Goal: Transaction & Acquisition: Purchase product/service

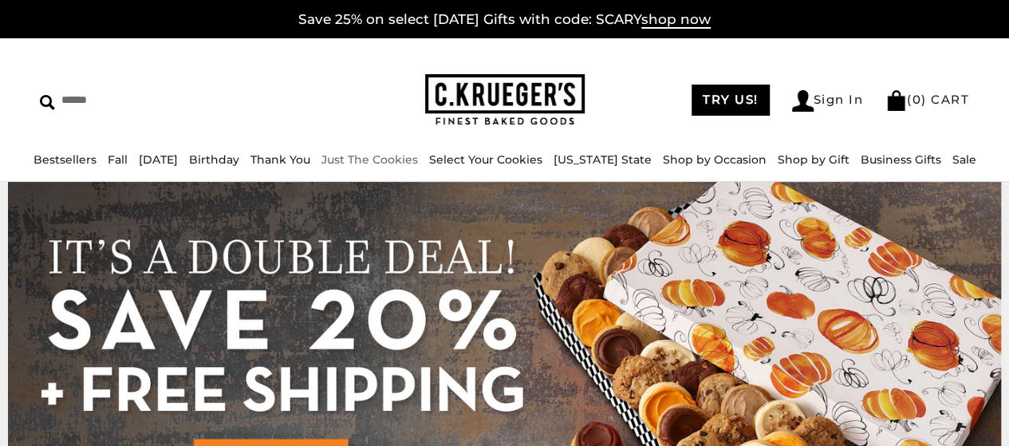
click at [409, 160] on link "Just The Cookies" at bounding box center [370, 159] width 97 height 14
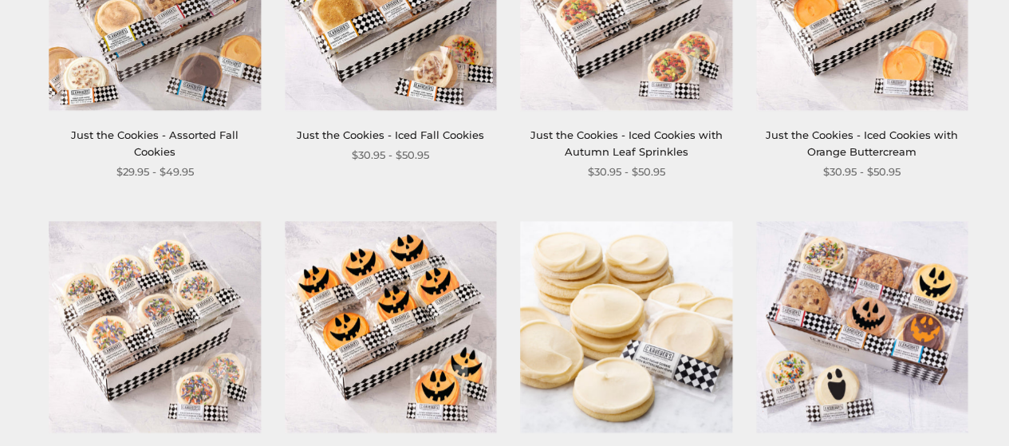
scroll to position [3, 0]
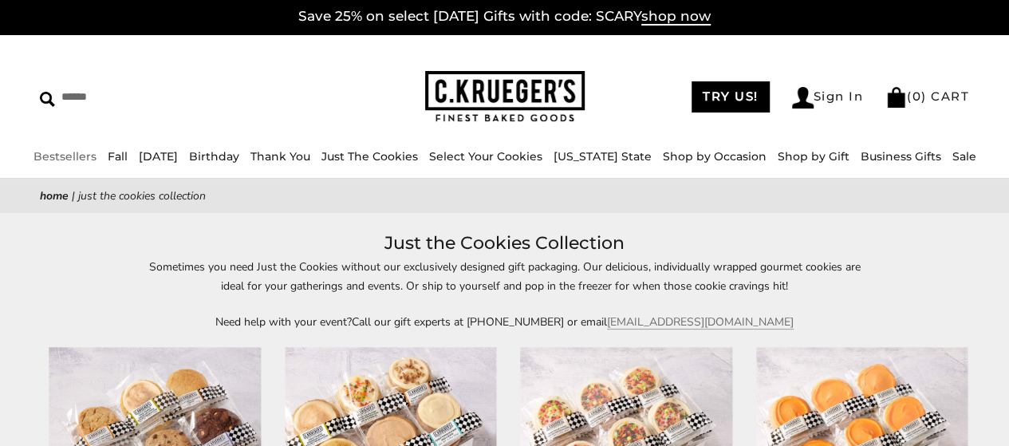
click at [76, 155] on link "Bestsellers" at bounding box center [65, 156] width 63 height 14
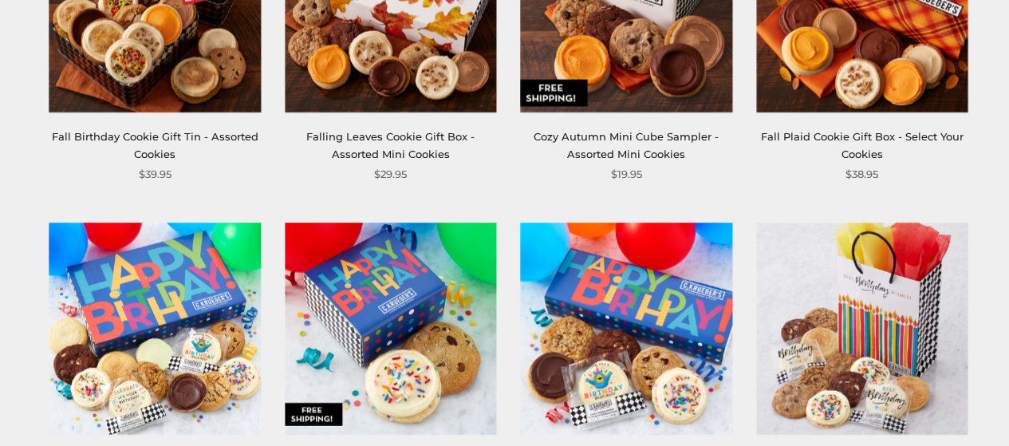
scroll to position [1611, 0]
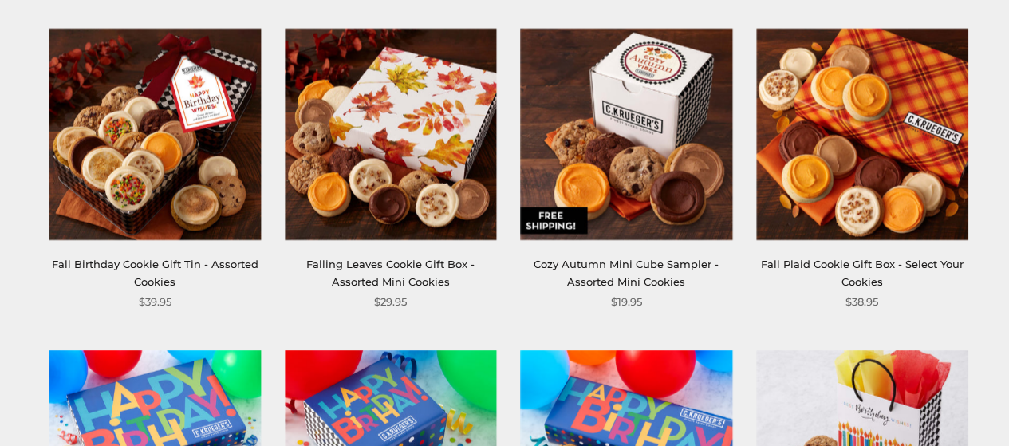
click at [859, 270] on link "Fall Plaid Cookie Gift Box - Select Your Cookies" at bounding box center [862, 273] width 203 height 30
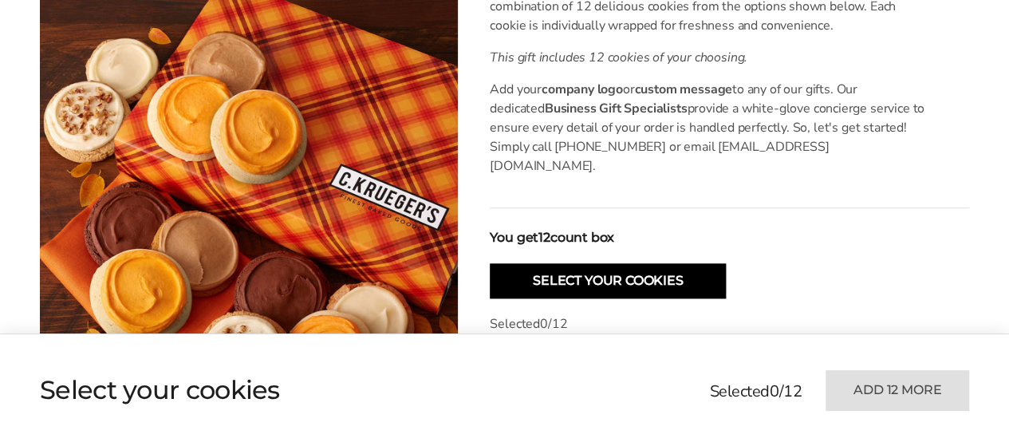
scroll to position [639, 0]
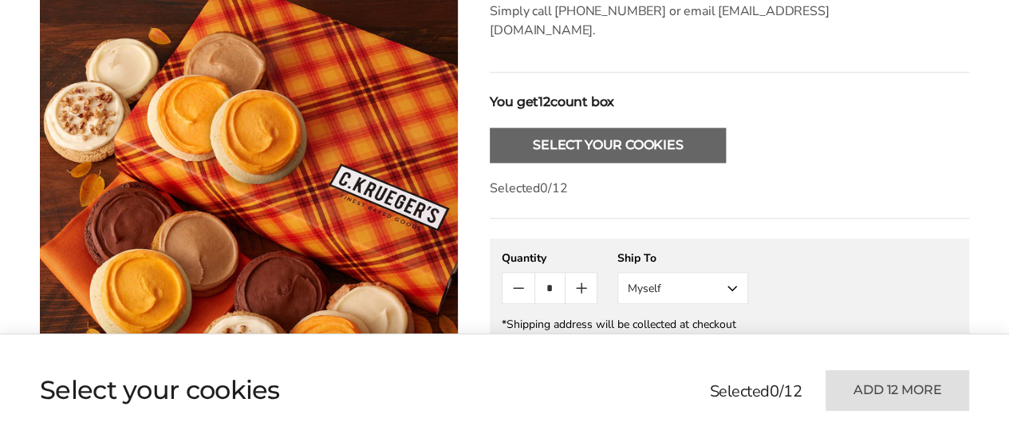
click at [567, 136] on button "Select Your Cookies" at bounding box center [608, 145] width 236 height 35
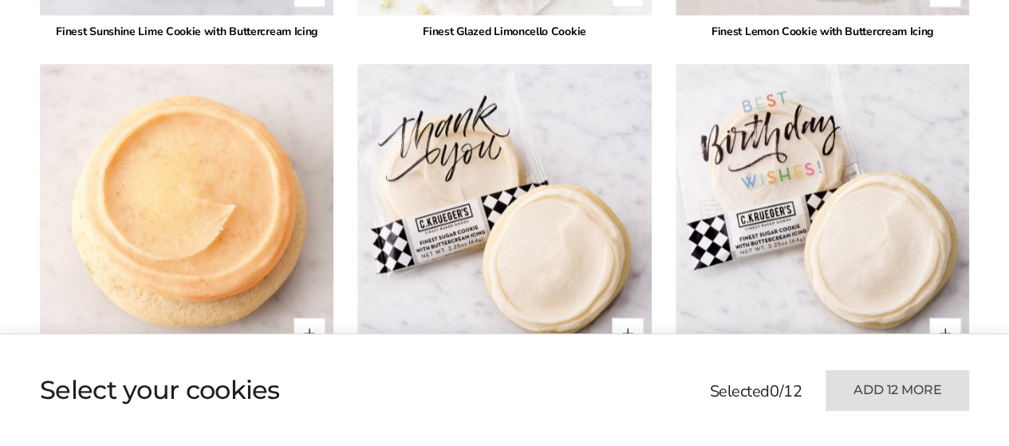
scroll to position [3836, 0]
